Goal: Book appointment/travel/reservation

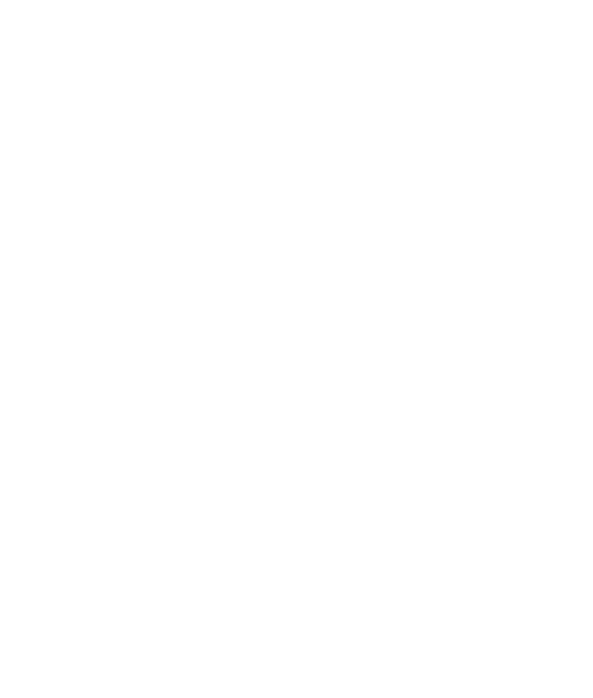
scroll to position [6684, 0]
click at [561, 38] on span "Menu" at bounding box center [563, 37] width 27 height 14
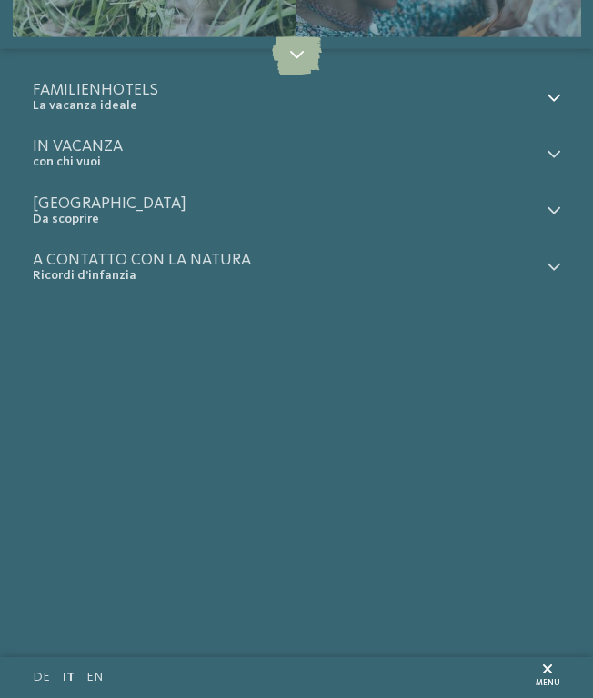
click at [557, 90] on div at bounding box center [549, 98] width 21 height 32
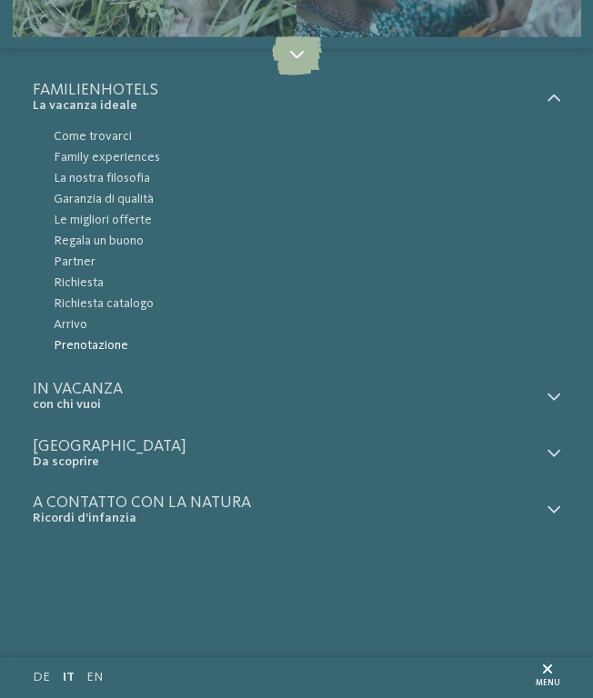
click at [86, 347] on span "Prenotazione" at bounding box center [307, 345] width 506 height 21
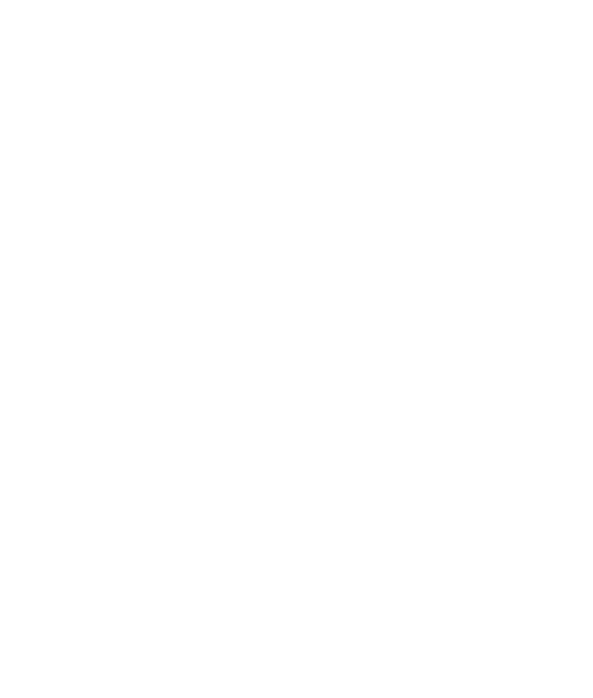
click at [221, 366] on icon "Seleziona data" at bounding box center [217, 372] width 12 height 13
click at [238, 405] on span "Mese successivo" at bounding box center [242, 413] width 16 height 16
click at [237, 405] on span "Mese successivo" at bounding box center [243, 413] width 16 height 16
click at [210, 554] on div "27" at bounding box center [209, 570] width 28 height 32
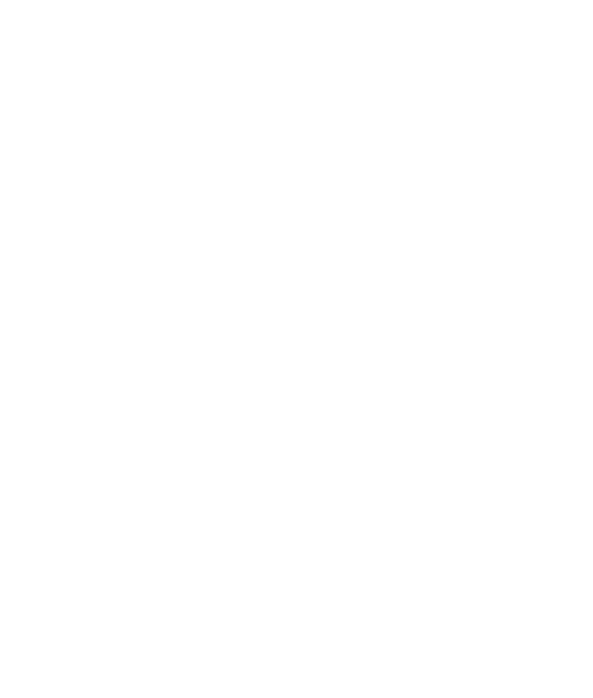
type input "**********"
click at [416, 405] on span "Mese successivo" at bounding box center [414, 413] width 16 height 16
click at [385, 459] on div "3" at bounding box center [382, 475] width 28 height 32
type input "**********"
click at [507, 364] on icon "2 ospiti – 1 camera" at bounding box center [504, 372] width 17 height 17
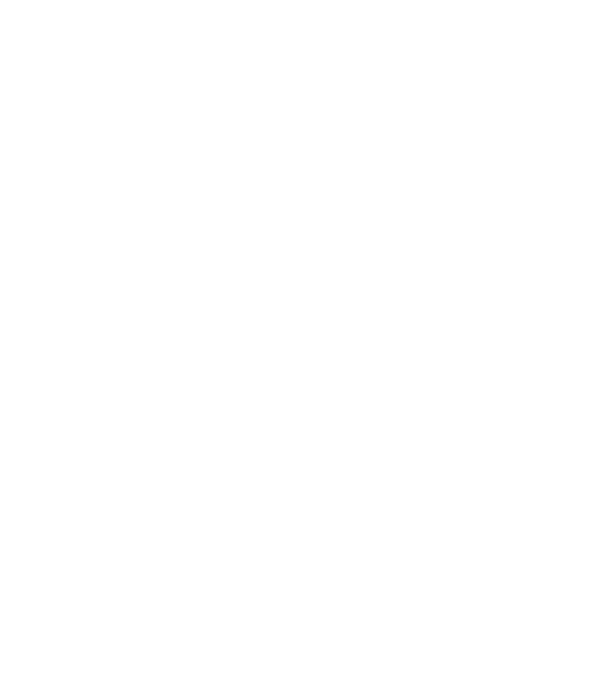
select select "*"
click at [486, 468] on select "* * * * * * * *" at bounding box center [475, 483] width 118 height 32
select select "*"
click at [416, 467] on select "* * * * * * * *" at bounding box center [475, 483] width 118 height 32
select select "*"
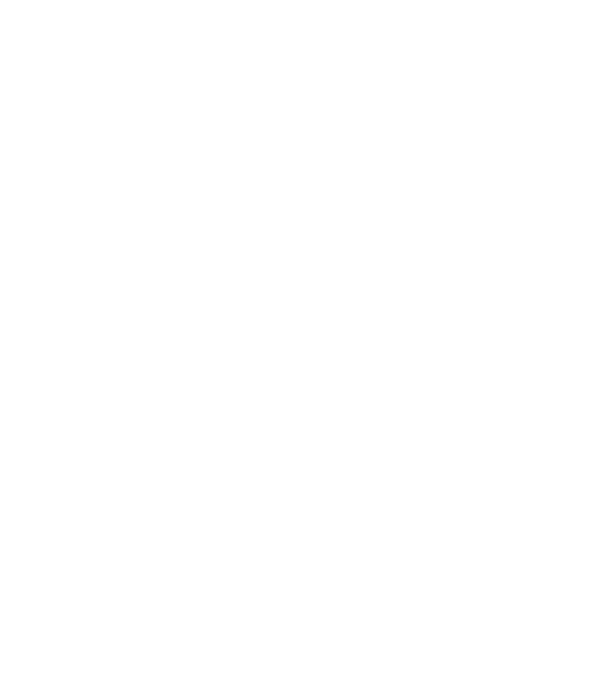
click at [435, 539] on select "* * * * * * * * * * ** ** ** ** ** ** ** **" at bounding box center [409, 555] width 78 height 32
select select "*"
click at [370, 539] on select "* * * * * * * * * * ** ** ** ** ** ** ** **" at bounding box center [409, 555] width 78 height 32
click at [426, 634] on select "**********" at bounding box center [409, 644] width 249 height 32
select select "**********"
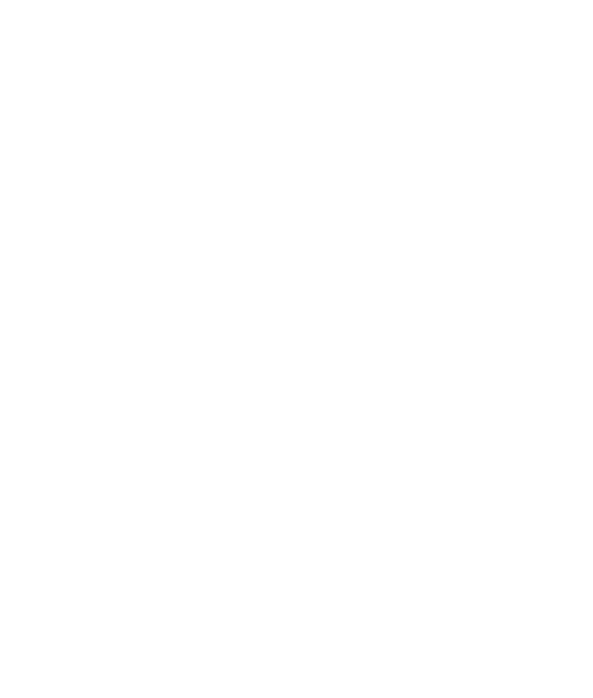
click at [285, 628] on select "**********" at bounding box center [409, 644] width 249 height 32
click at [217, 547] on select "**********" at bounding box center [297, 552] width 524 height 35
click at [108, 415] on button "Tipologia di alloggio" at bounding box center [104, 427] width 130 height 40
click at [54, 452] on div "Hotel Appartamento / residence" at bounding box center [296, 486] width 527 height 68
click at [243, 415] on button "Categoria" at bounding box center [239, 427] width 115 height 40
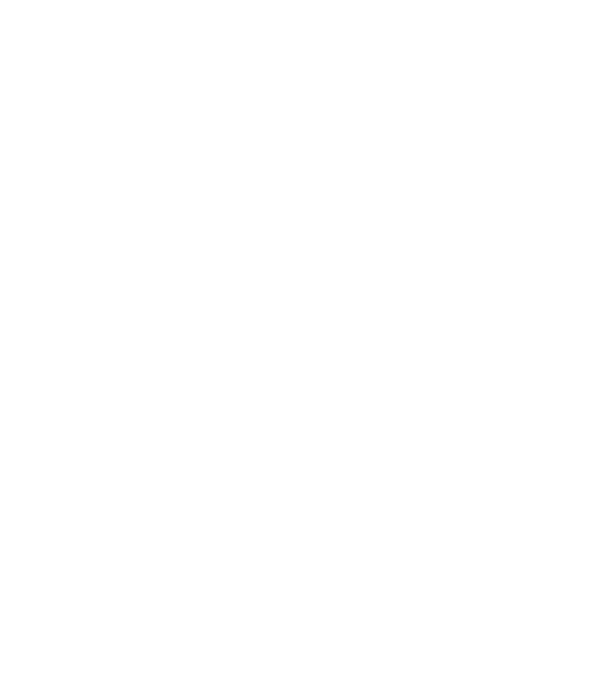
click at [235, 255] on input "Destinazione" at bounding box center [204, 273] width 330 height 36
click at [469, 267] on button "Cerca" at bounding box center [468, 273] width 172 height 35
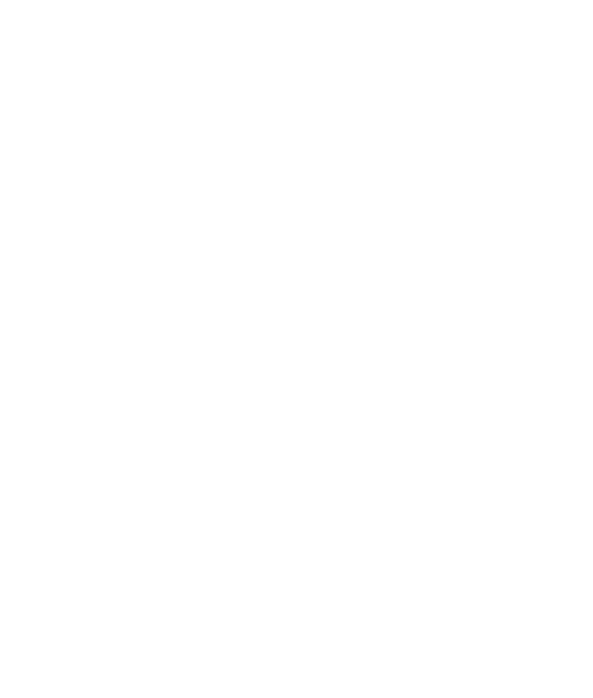
click at [154, 176] on input "Destinazione" at bounding box center [204, 193] width 330 height 36
click at [18, 1] on div at bounding box center [17, 2] width 34 height 5
click at [548, 30] on img at bounding box center [552, 36] width 82 height 41
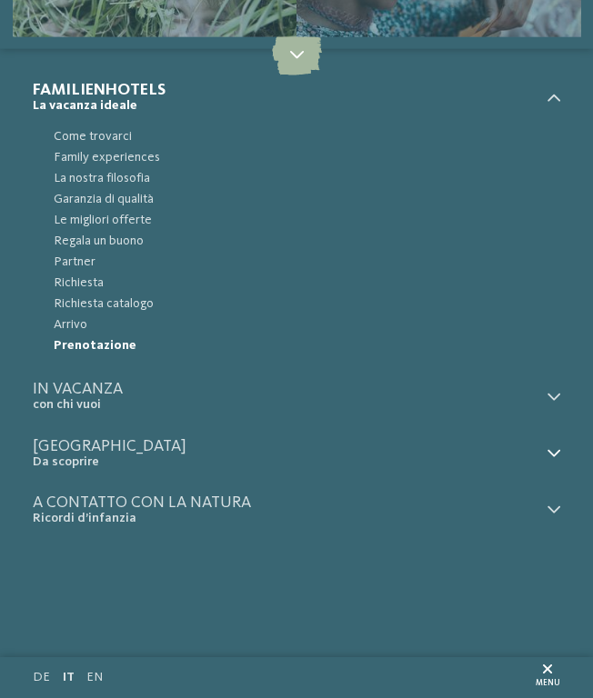
click at [557, 456] on icon at bounding box center [553, 453] width 13 height 13
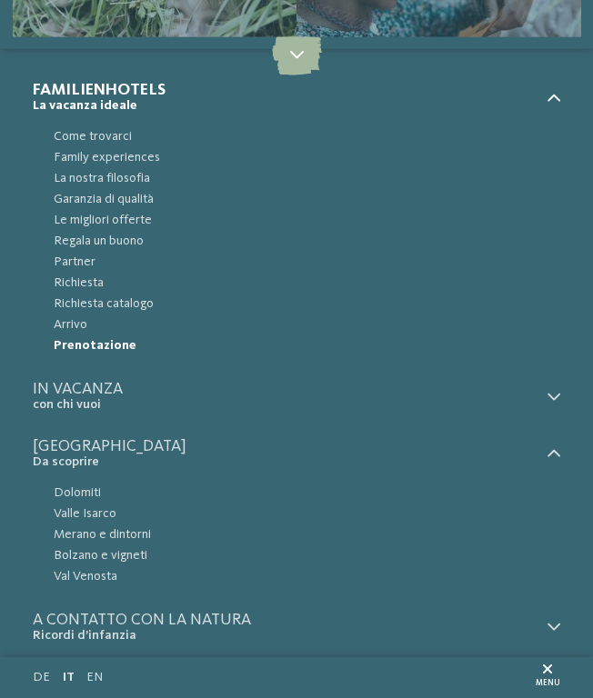
click at [555, 94] on icon at bounding box center [553, 98] width 13 height 13
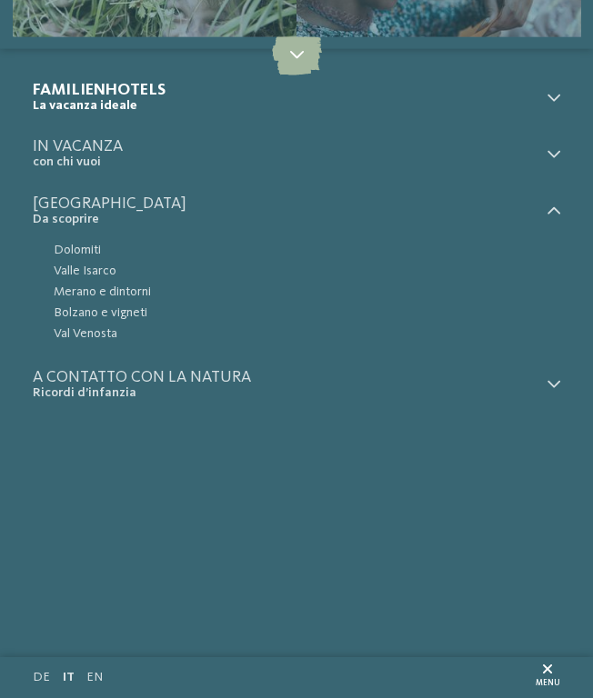
click at [297, 57] on icon at bounding box center [297, 55] width 50 height 41
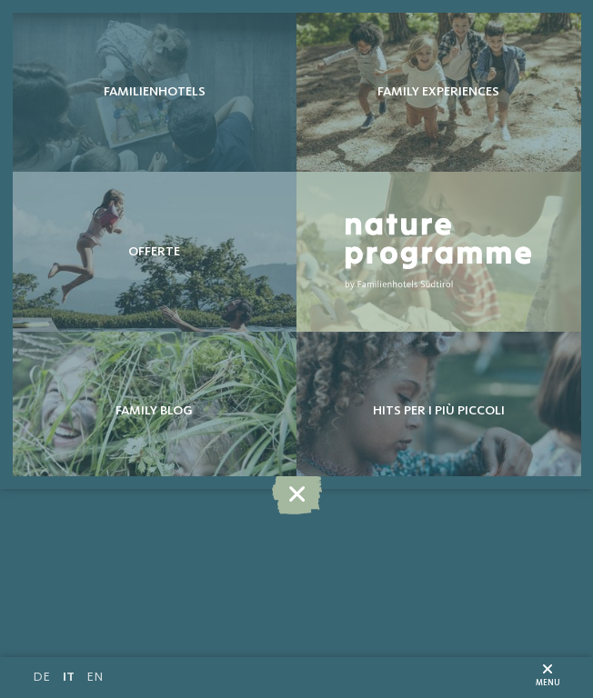
click at [215, 44] on div "Familienhotels" at bounding box center [155, 93] width 285 height 160
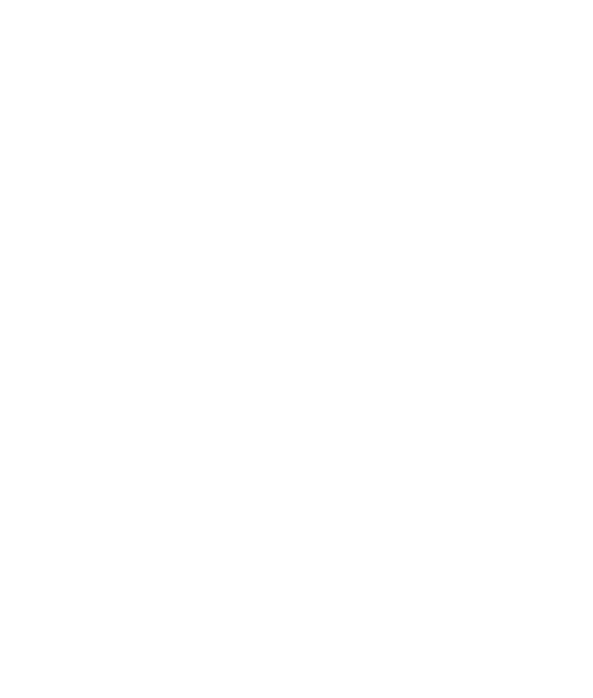
scroll to position [311, 0]
click at [224, 76] on span "Arrivo" at bounding box center [296, 84] width 437 height 16
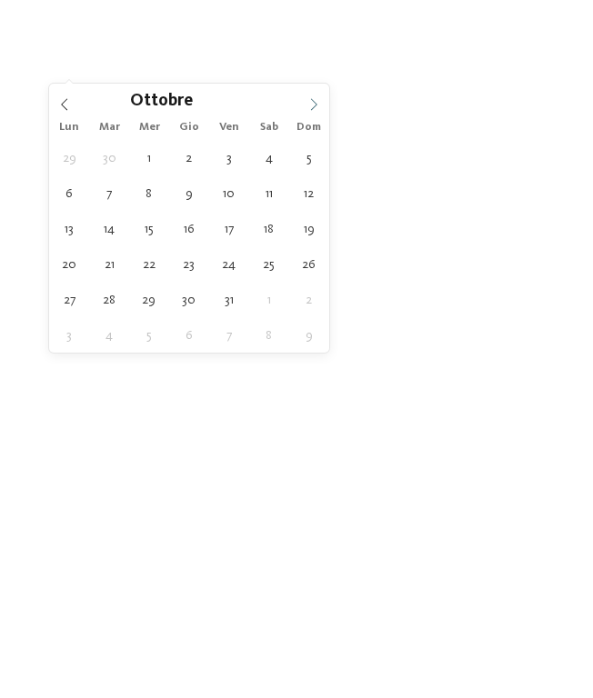
click at [307, 105] on icon at bounding box center [313, 104] width 13 height 13
type div "[DATE]"
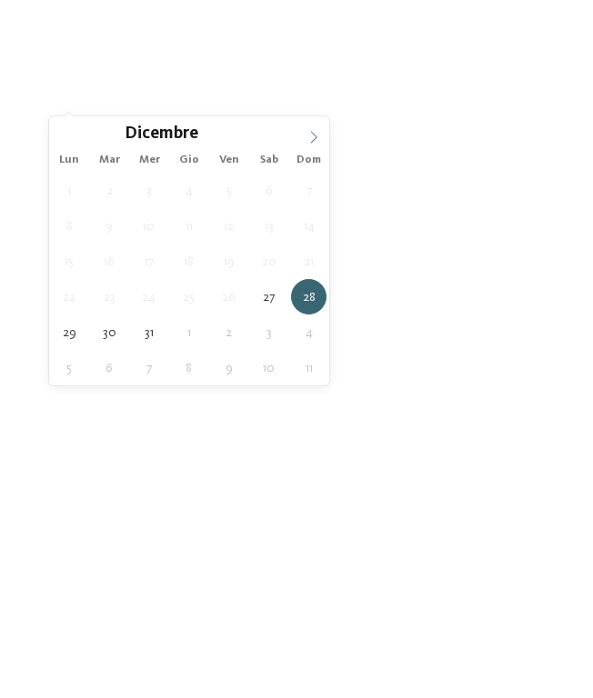
type input "****"
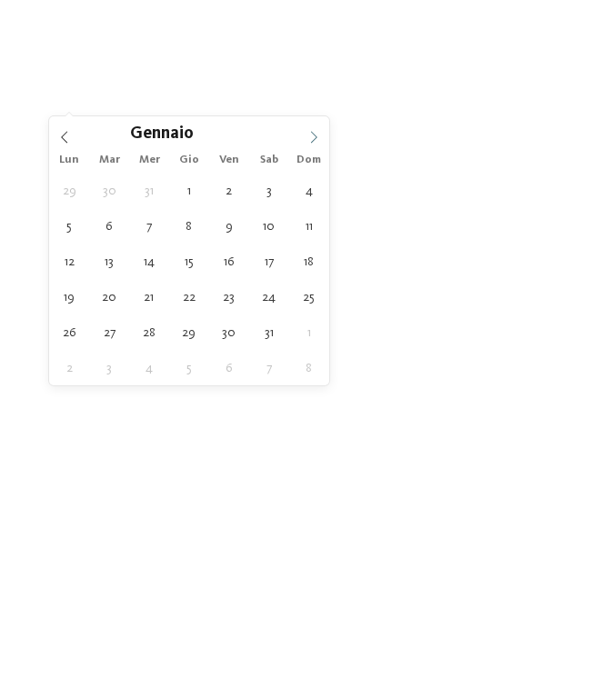
click at [315, 135] on icon at bounding box center [313, 137] width 13 height 13
type div "[DATE]"
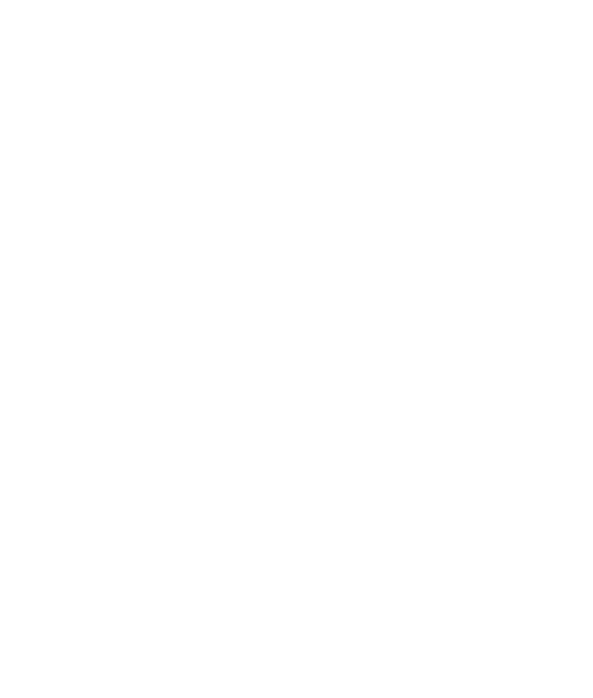
click at [353, 280] on div "filtra" at bounding box center [296, 296] width 495 height 33
click at [414, 518] on span "Family Experiences" at bounding box center [296, 526] width 437 height 16
click at [561, 180] on icon at bounding box center [559, 184] width 35 height 29
click at [430, 116] on icon at bounding box center [427, 117] width 35 height 29
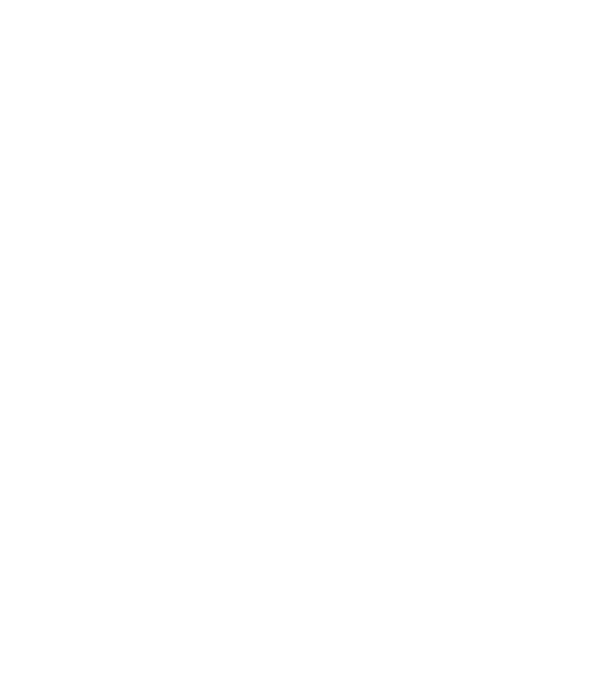
scroll to position [1934, 0]
